Goal: Find specific page/section: Find specific page/section

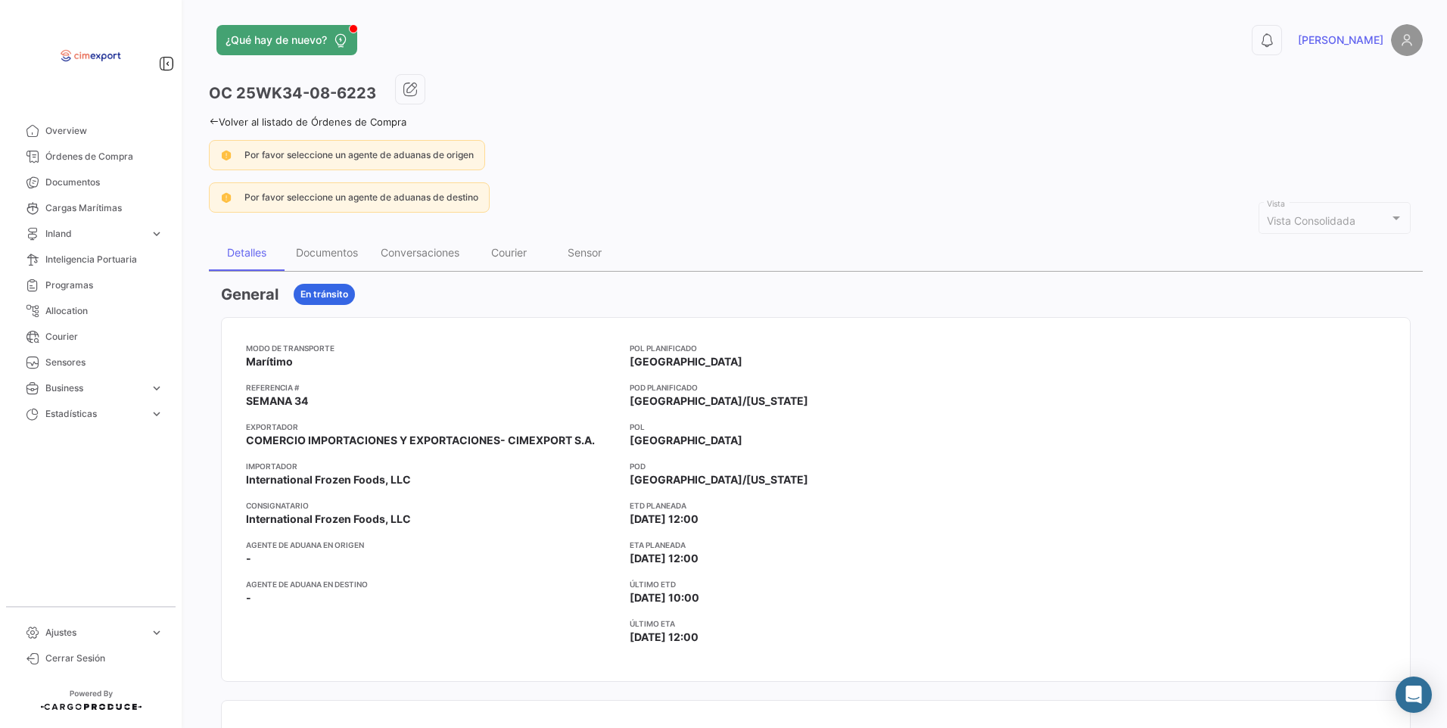
click at [224, 123] on link "Volver al listado de Órdenes de Compra" at bounding box center [307, 122] width 197 height 12
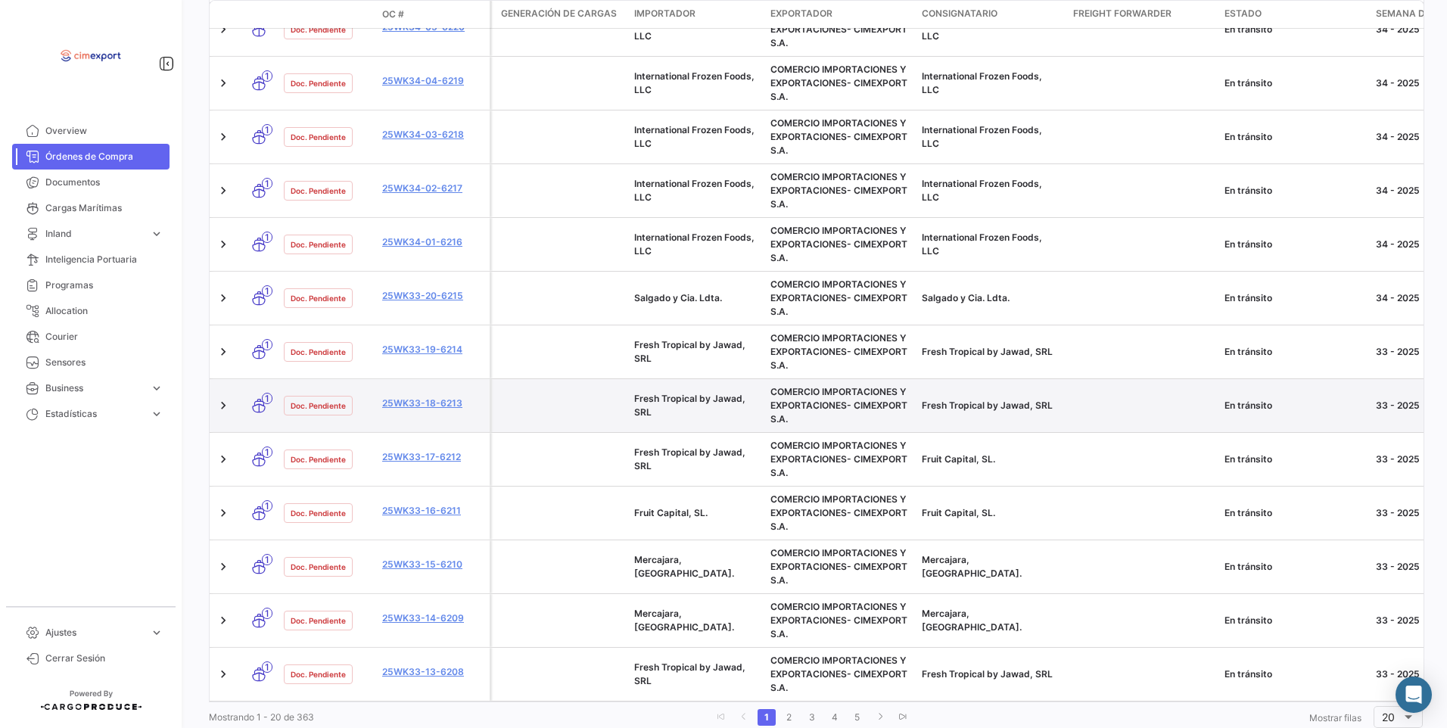
scroll to position [841, 0]
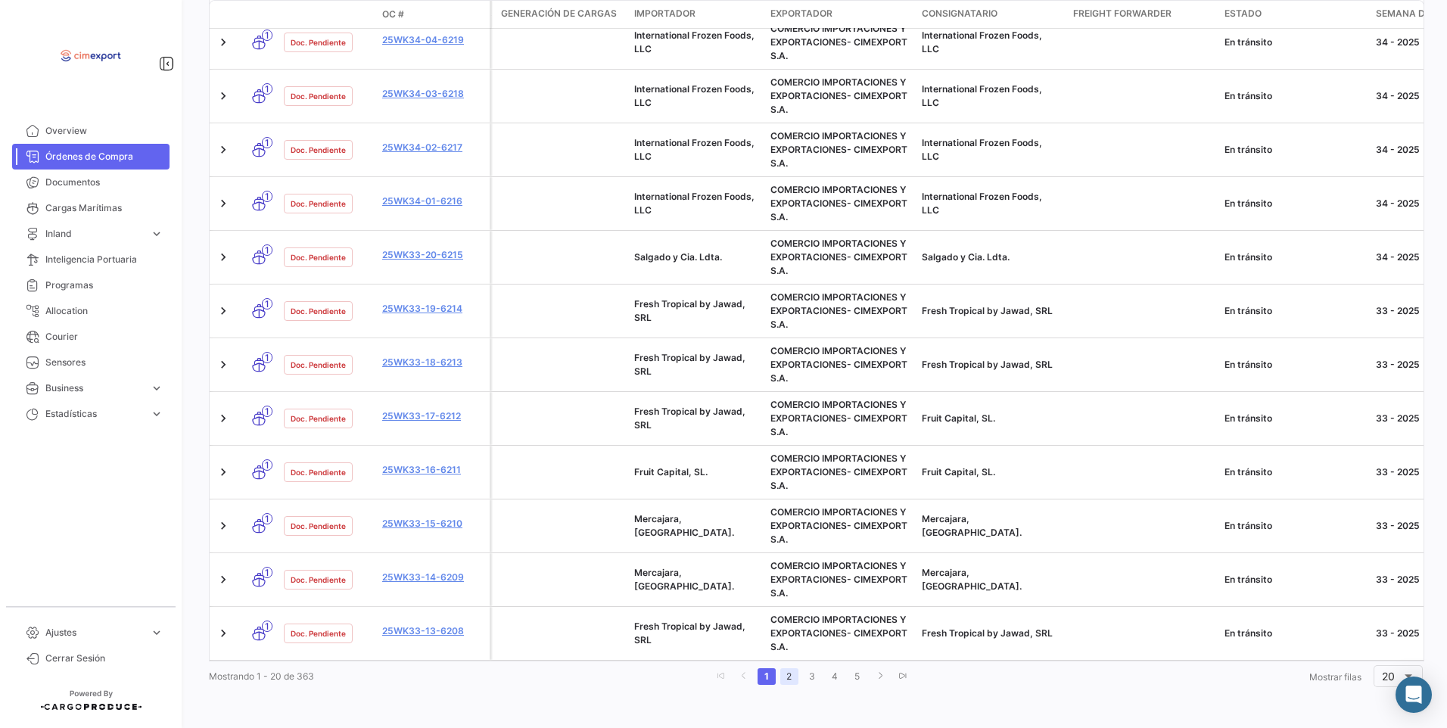
click at [780, 673] on link "2" at bounding box center [789, 676] width 18 height 17
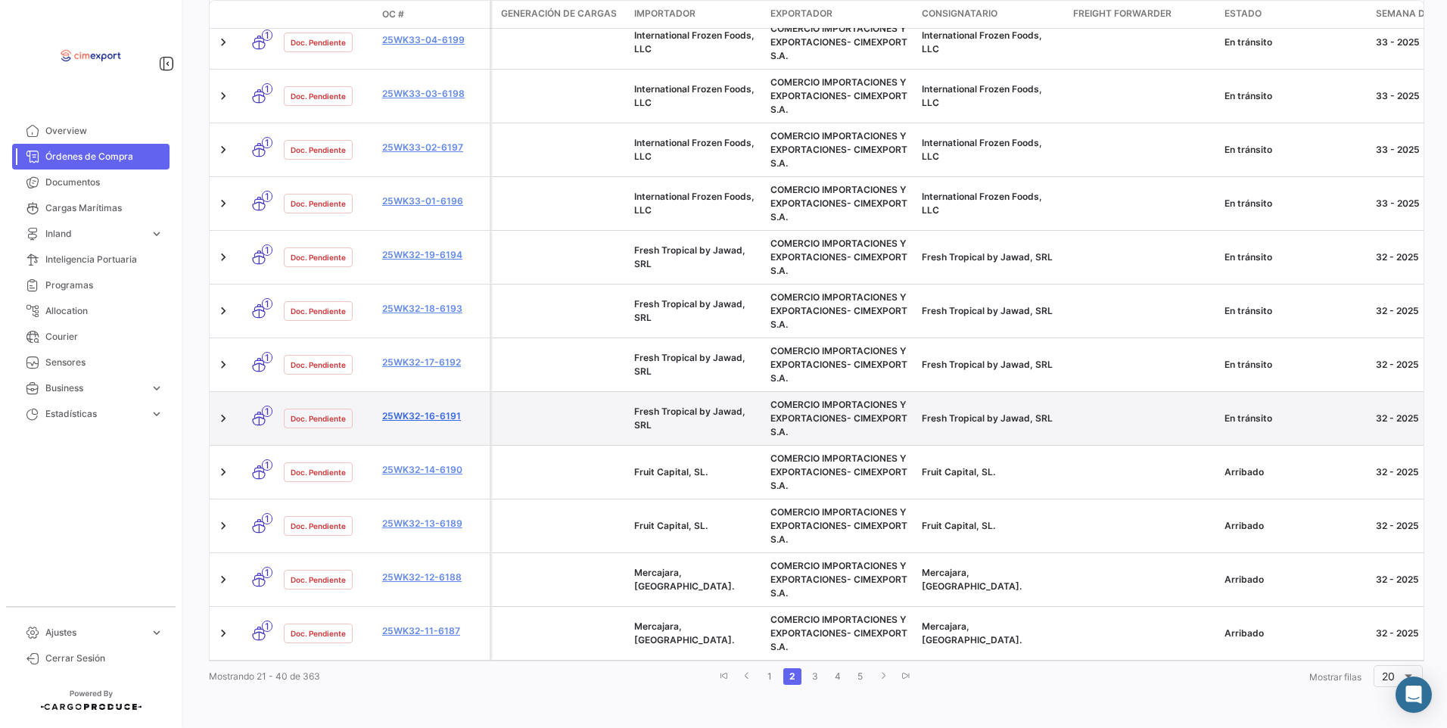
click at [415, 409] on link "25WK32-16-6191" at bounding box center [432, 416] width 101 height 14
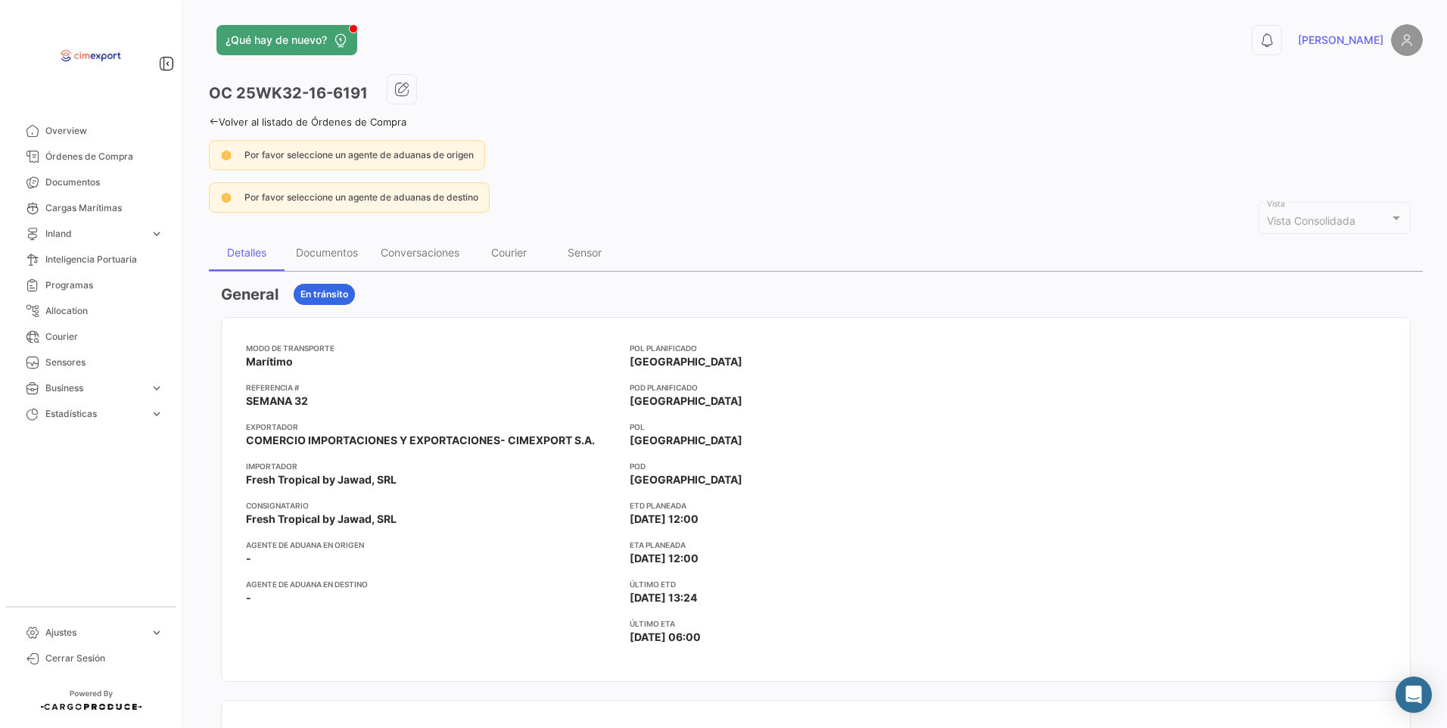
click at [214, 124] on icon at bounding box center [214, 122] width 10 height 10
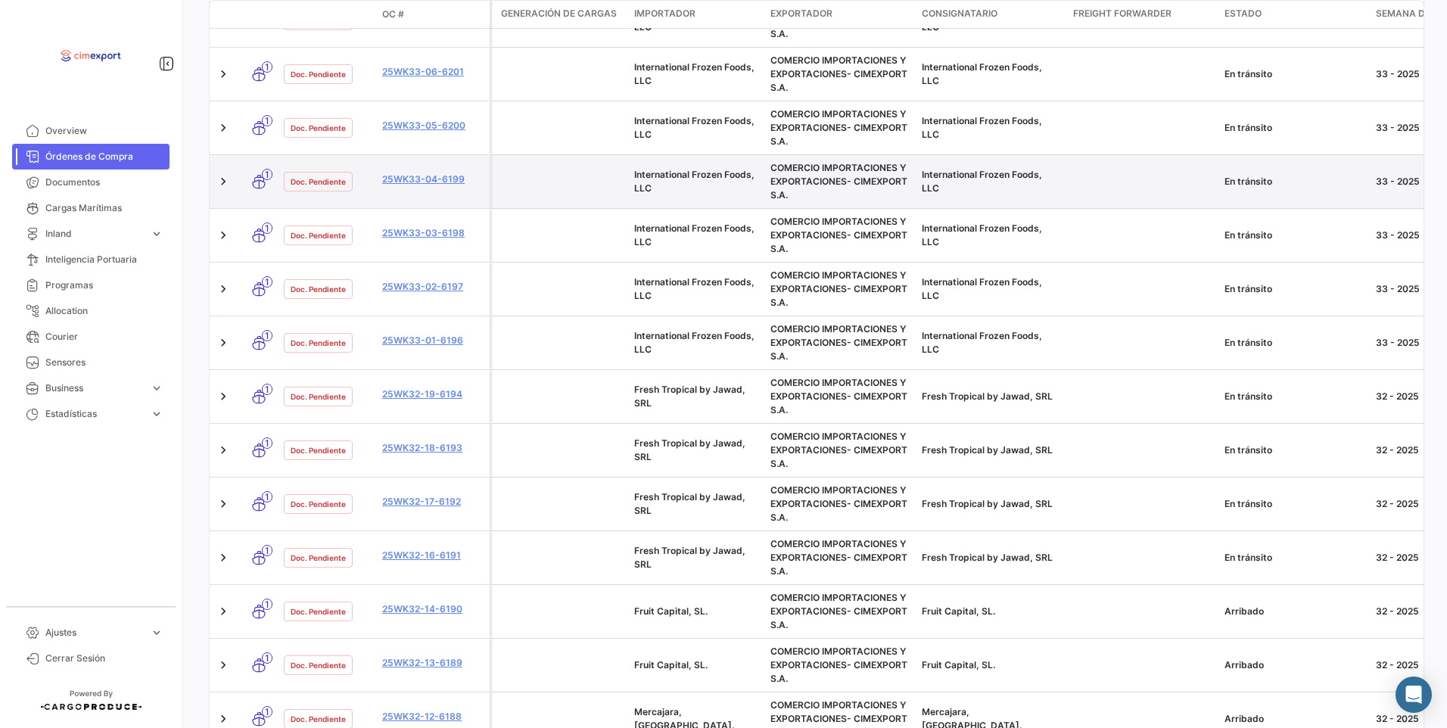
scroll to position [832, 0]
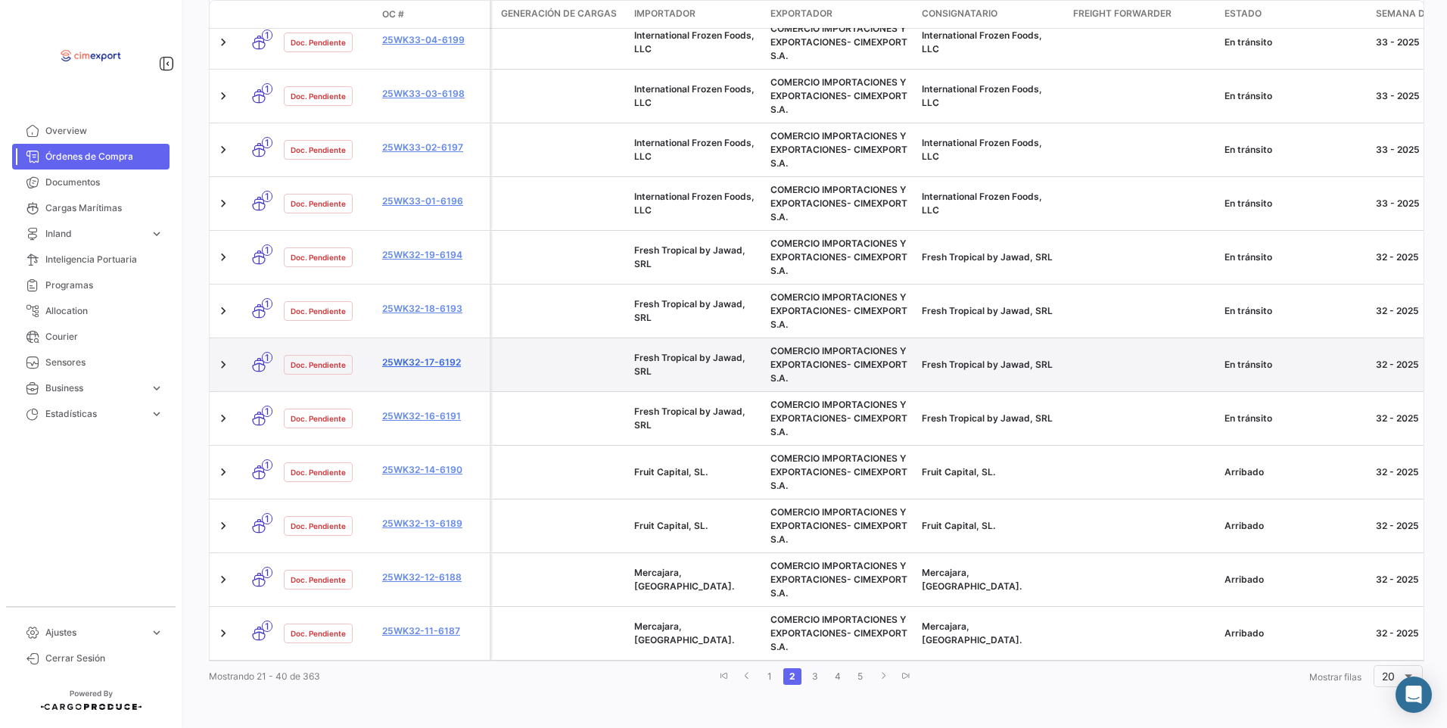
click at [441, 362] on link "25WK32-17-6192" at bounding box center [432, 363] width 101 height 14
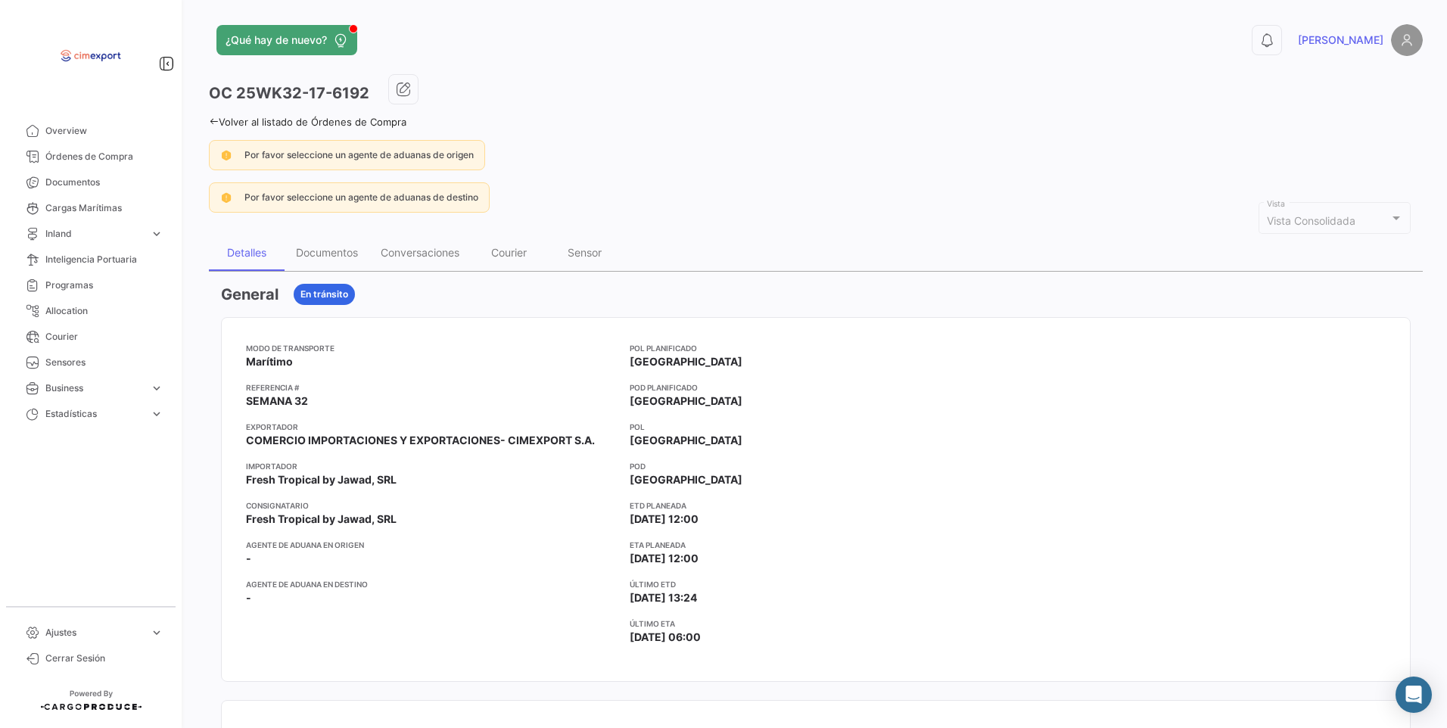
click at [217, 127] on link "Volver al listado de Órdenes de Compra" at bounding box center [307, 122] width 197 height 12
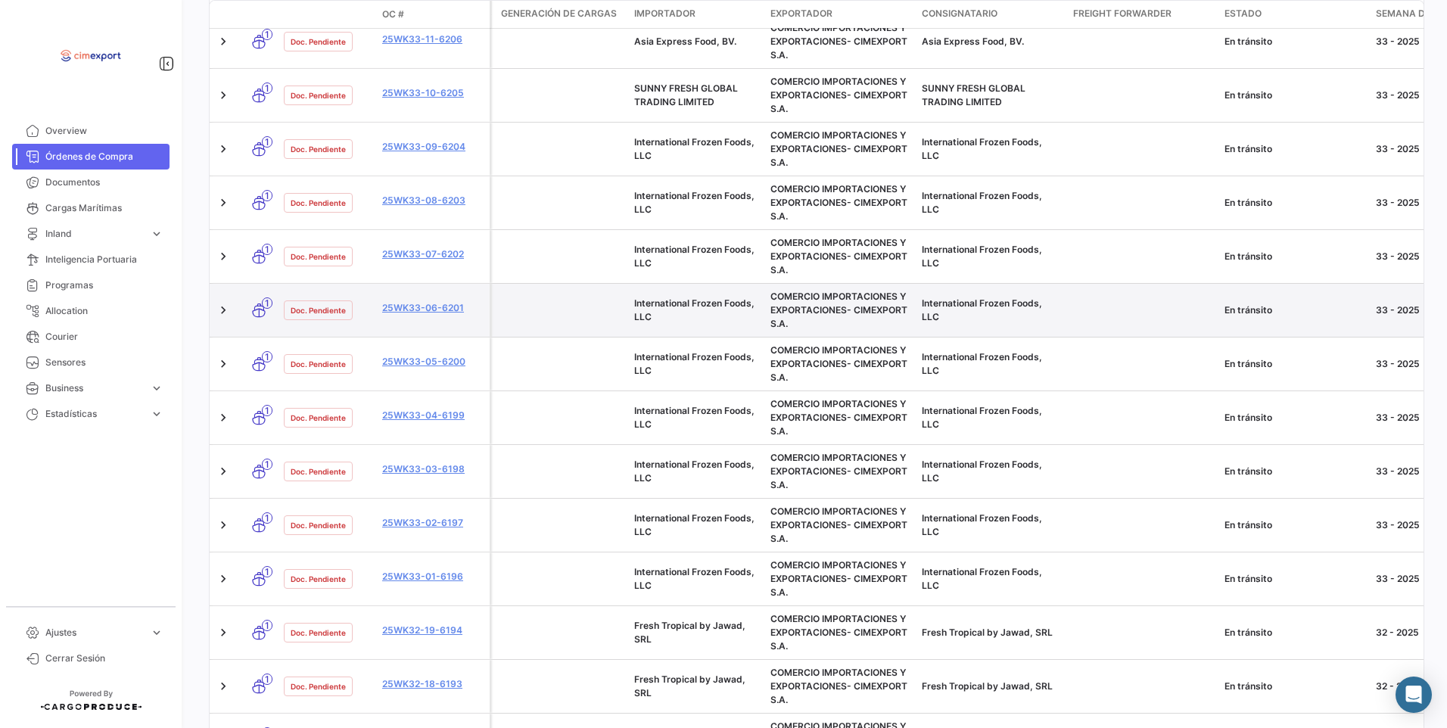
scroll to position [841, 0]
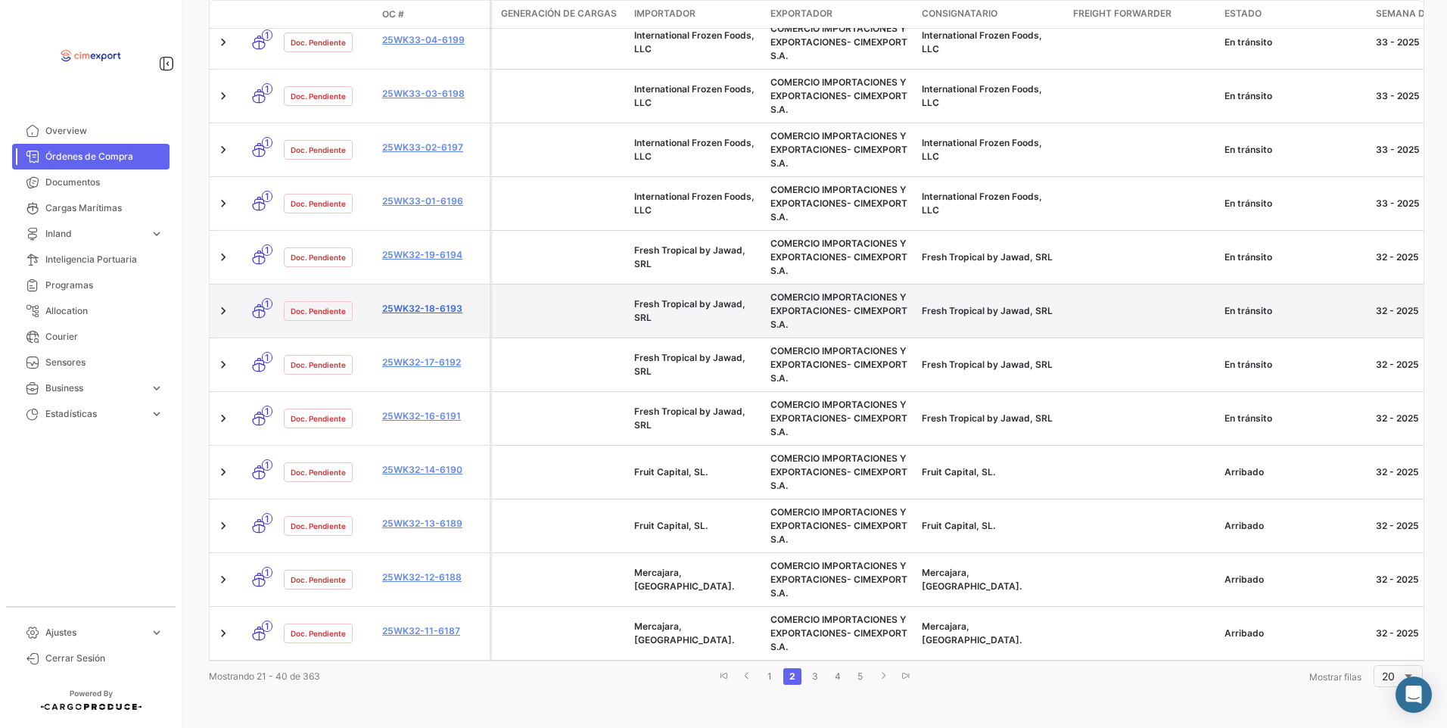
click at [438, 303] on link "25WK32-18-6193" at bounding box center [432, 309] width 101 height 14
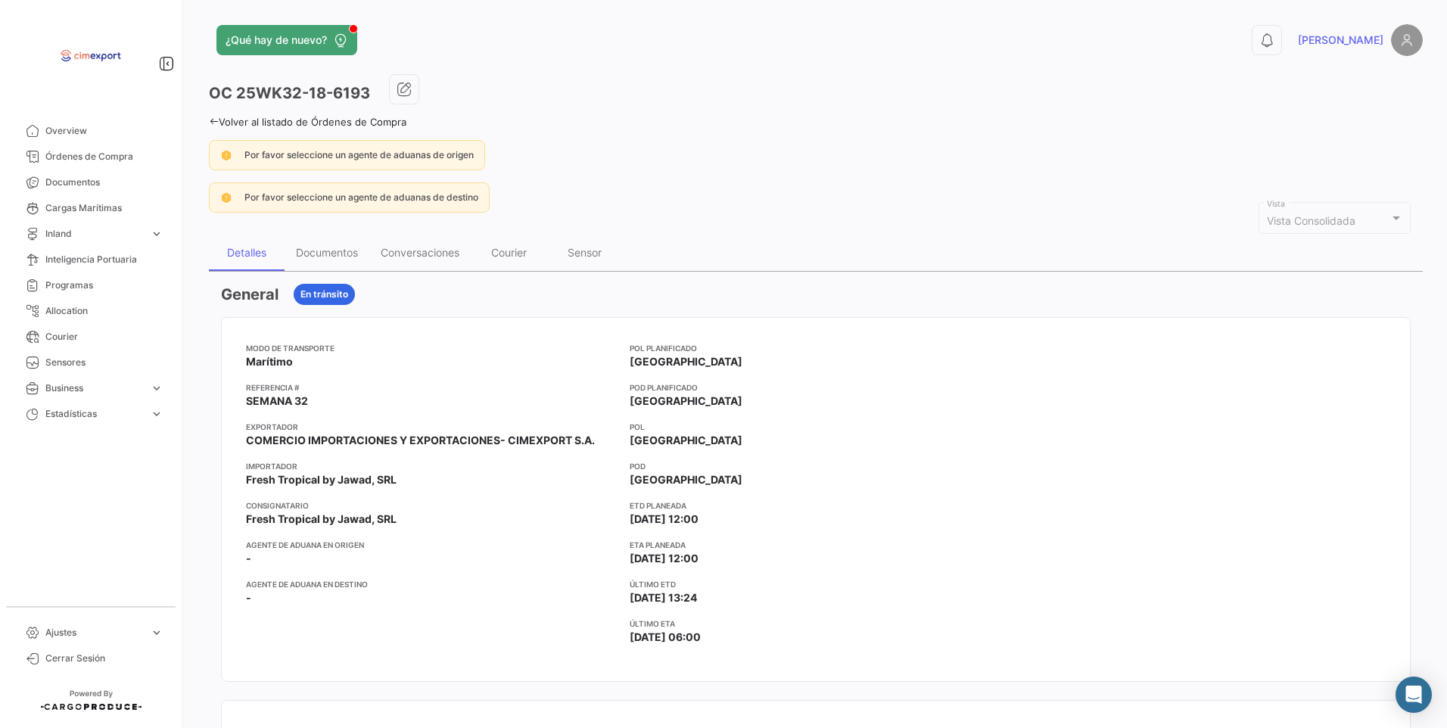
click at [212, 116] on link "Volver al listado de Órdenes de Compra" at bounding box center [307, 122] width 197 height 12
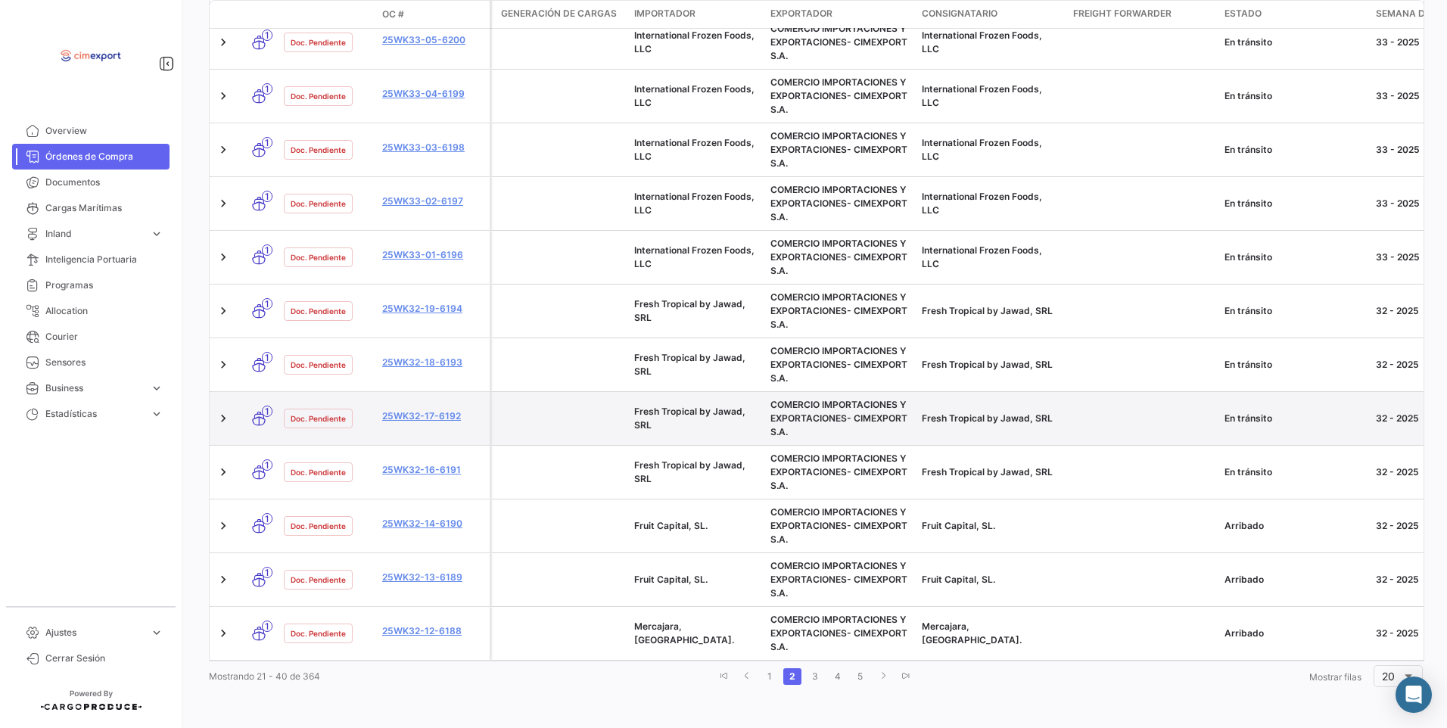
scroll to position [841, 0]
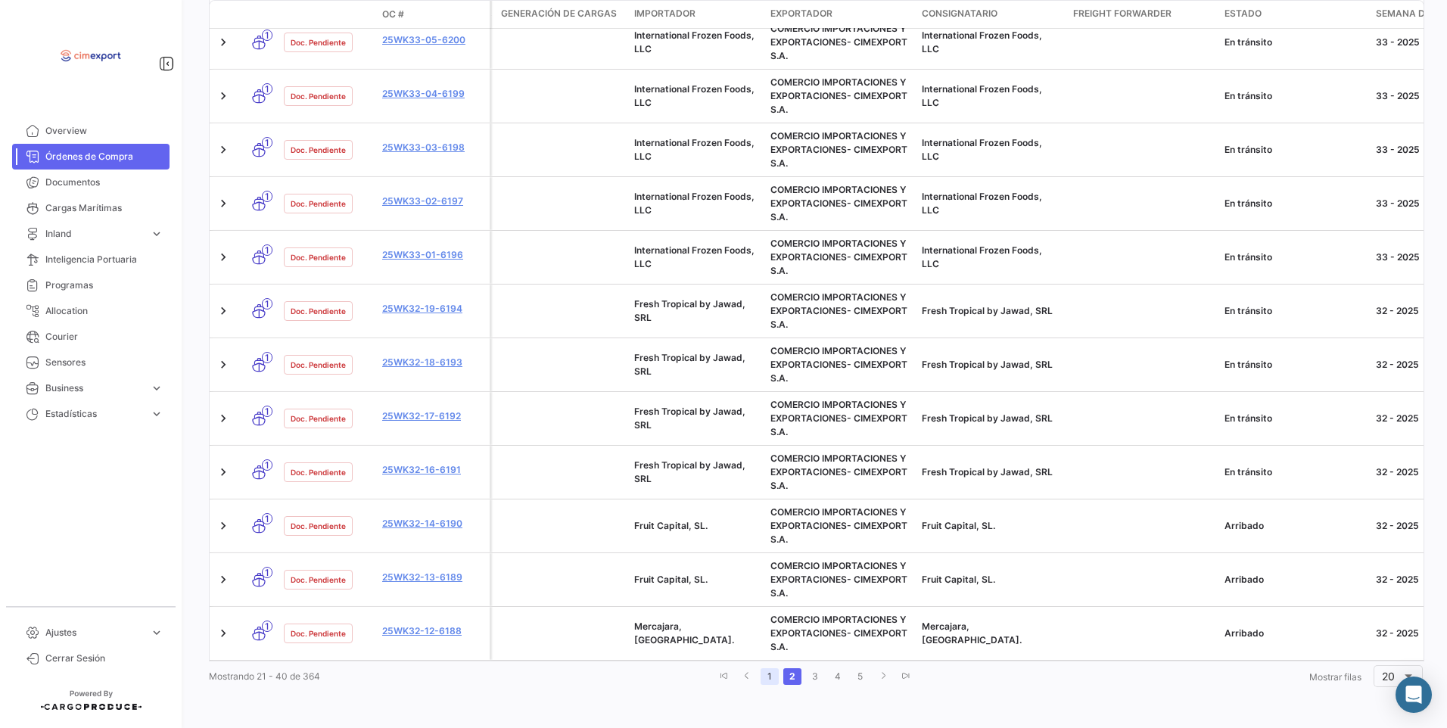
click at [766, 678] on link "1" at bounding box center [769, 676] width 18 height 17
